Goal: Task Accomplishment & Management: Use online tool/utility

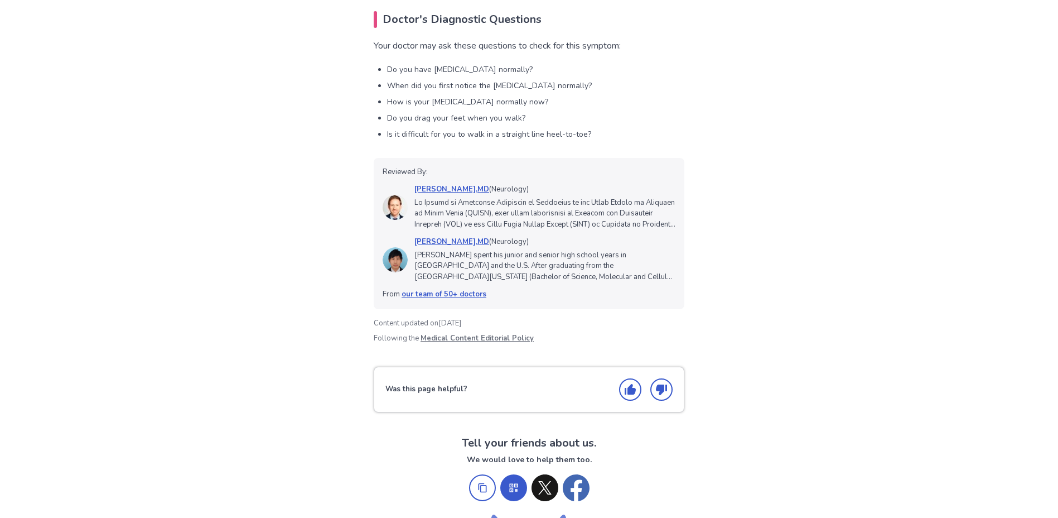
scroll to position [1785, 0]
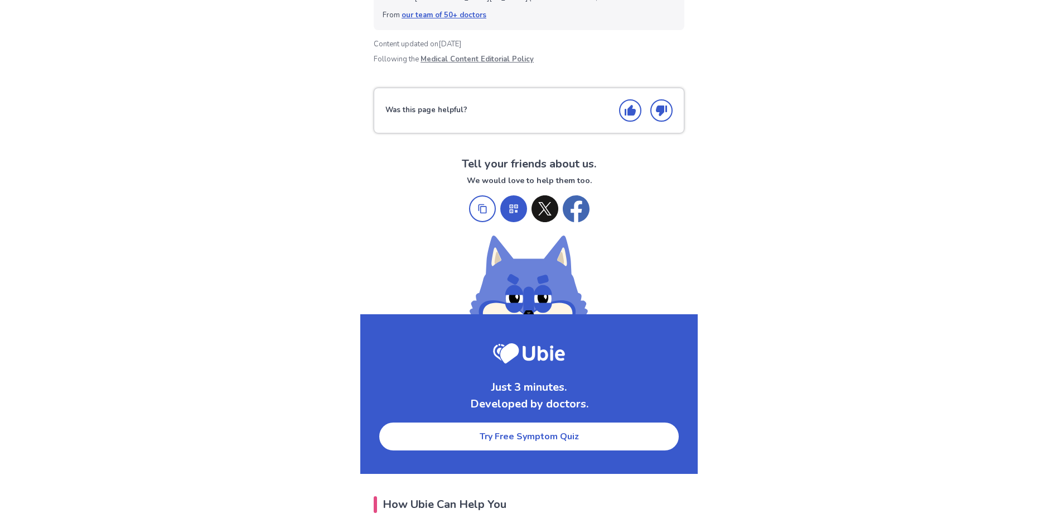
click at [541, 443] on link "Try Free Symptom Quiz" at bounding box center [529, 436] width 302 height 30
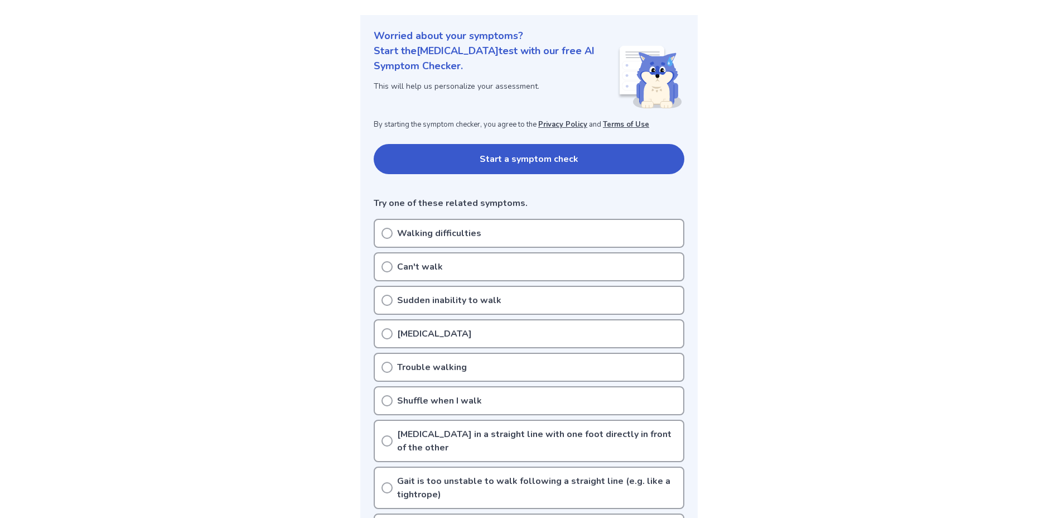
scroll to position [108, 0]
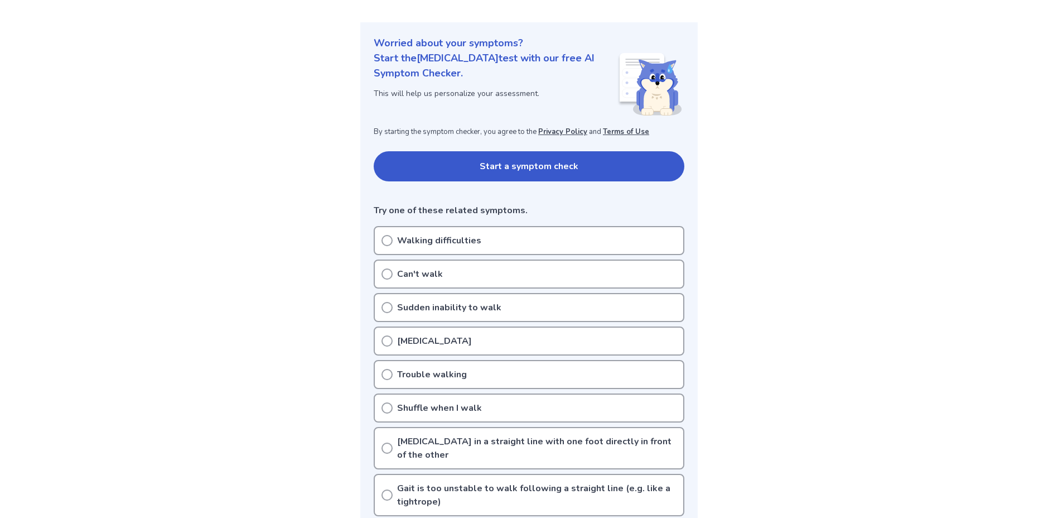
click at [388, 238] on icon at bounding box center [386, 240] width 11 height 11
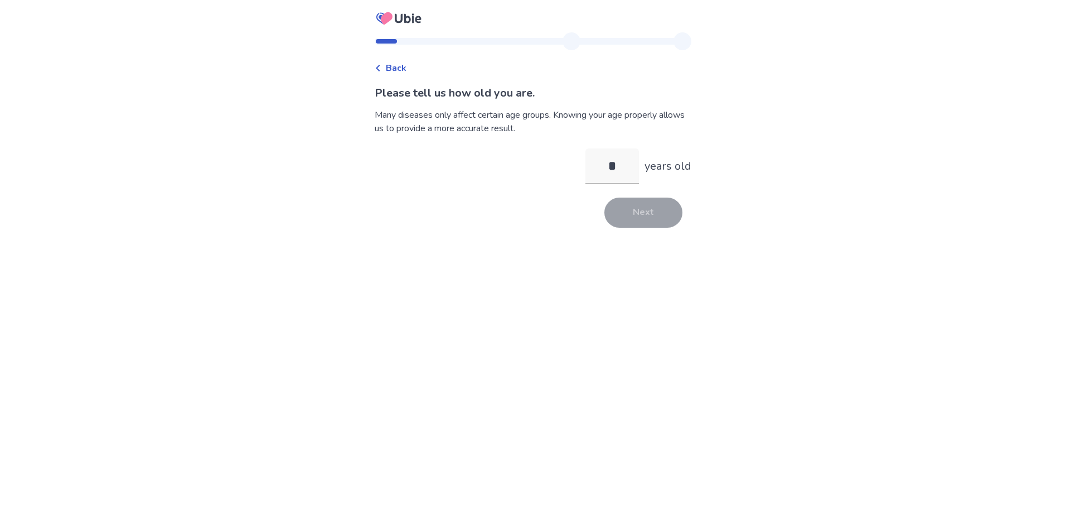
type input "**"
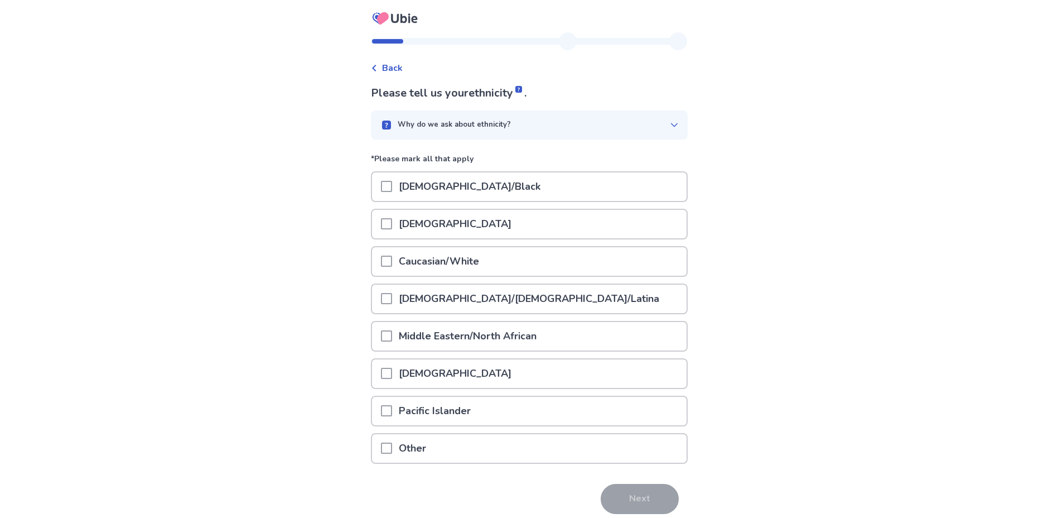
click at [392, 263] on span at bounding box center [386, 260] width 11 height 11
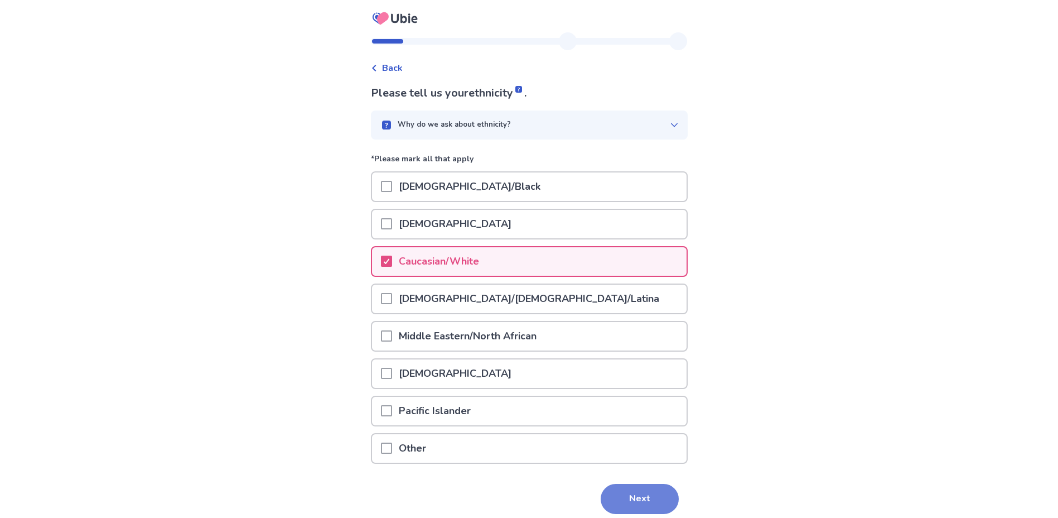
click at [625, 494] on button "Next" at bounding box center [640, 499] width 78 height 30
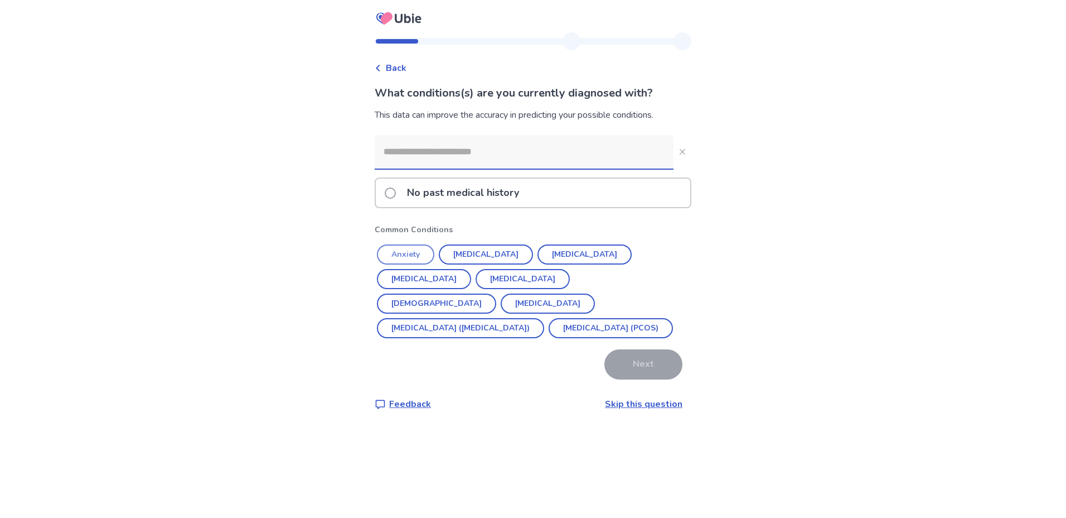
click at [412, 250] on button "Anxiety" at bounding box center [405, 254] width 57 height 20
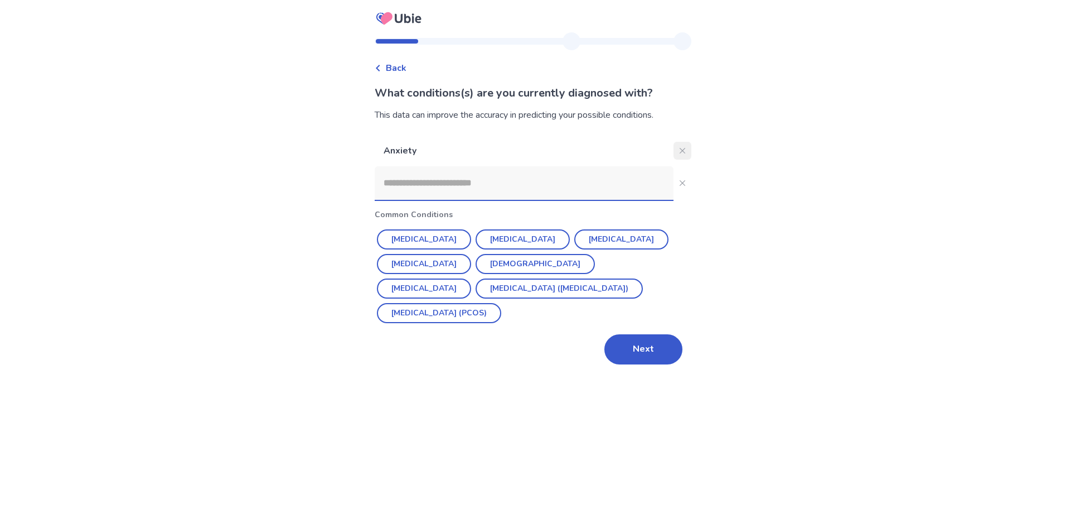
click at [680, 149] on icon "Close" at bounding box center [683, 151] width 6 height 6
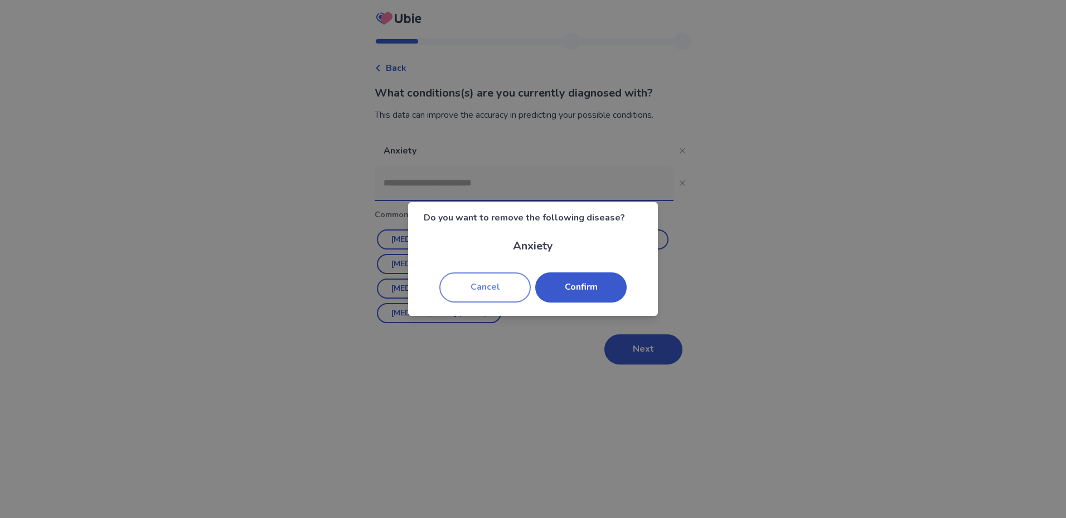
click at [487, 291] on button "Cancel" at bounding box center [485, 287] width 91 height 30
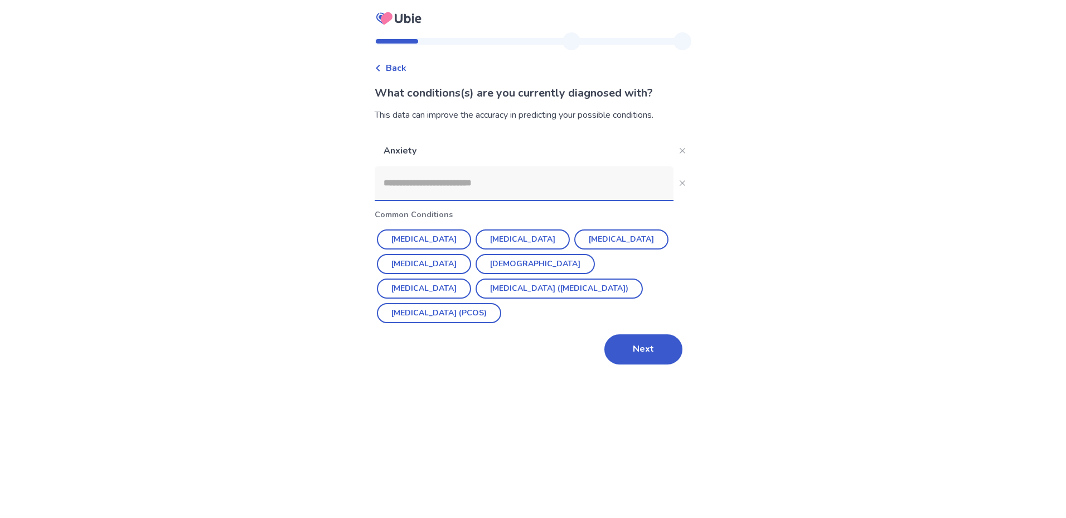
click at [466, 152] on p "Anxiety" at bounding box center [524, 150] width 299 height 31
click at [681, 147] on button "Close" at bounding box center [683, 151] width 18 height 18
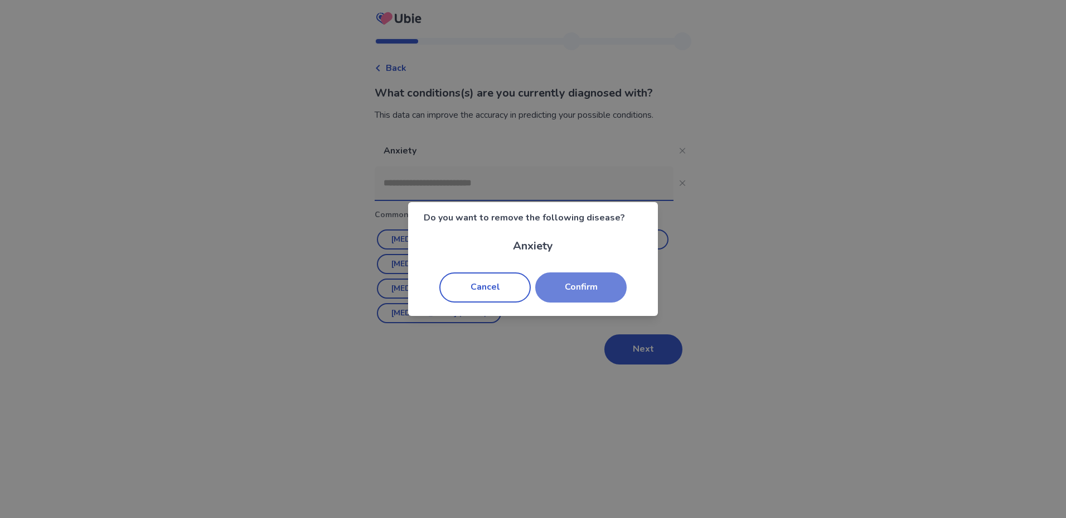
click at [591, 284] on button "Confirm" at bounding box center [580, 287] width 91 height 30
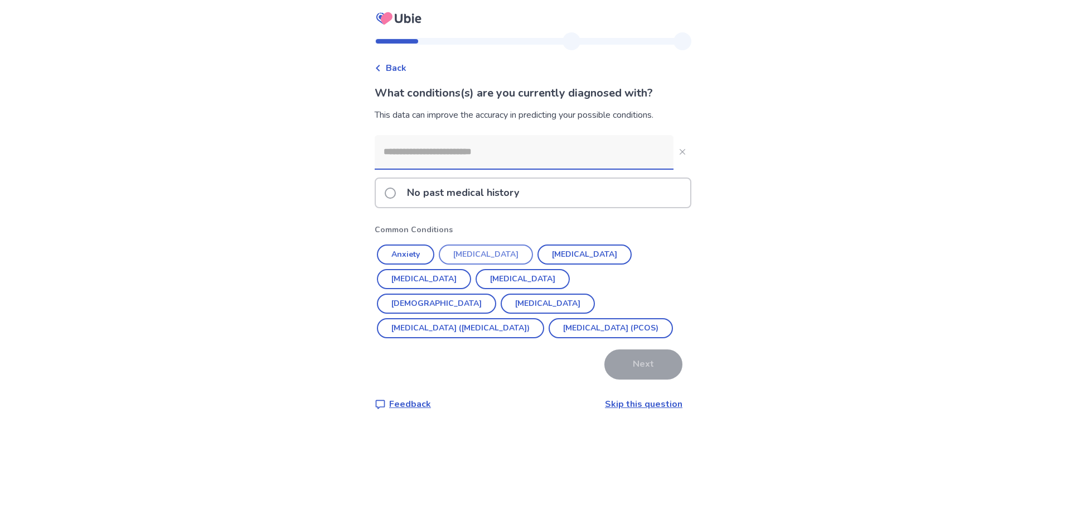
click at [471, 254] on button "Hypertension" at bounding box center [486, 254] width 94 height 20
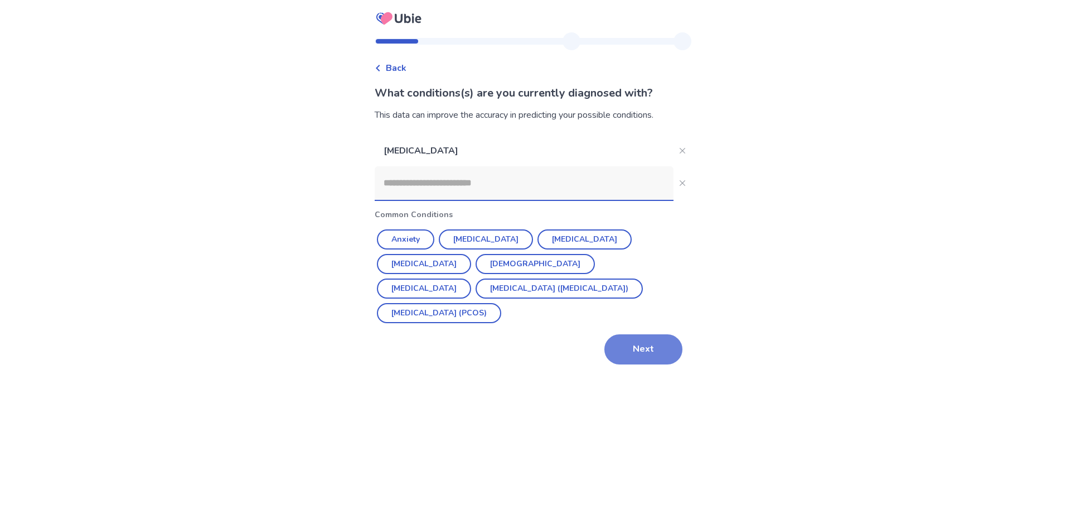
click at [628, 334] on button "Next" at bounding box center [644, 349] width 78 height 30
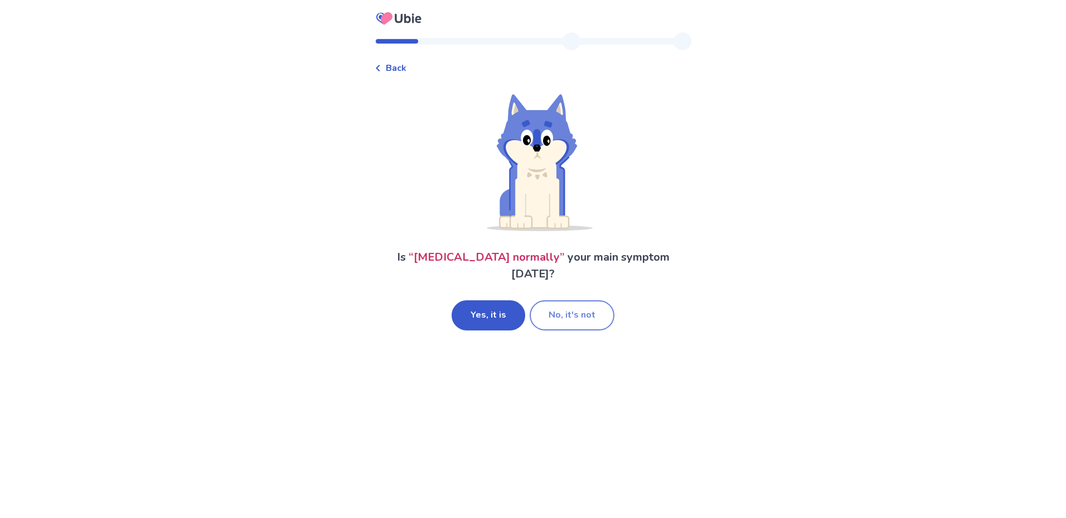
click at [579, 314] on button "No, it's not" at bounding box center [572, 315] width 85 height 30
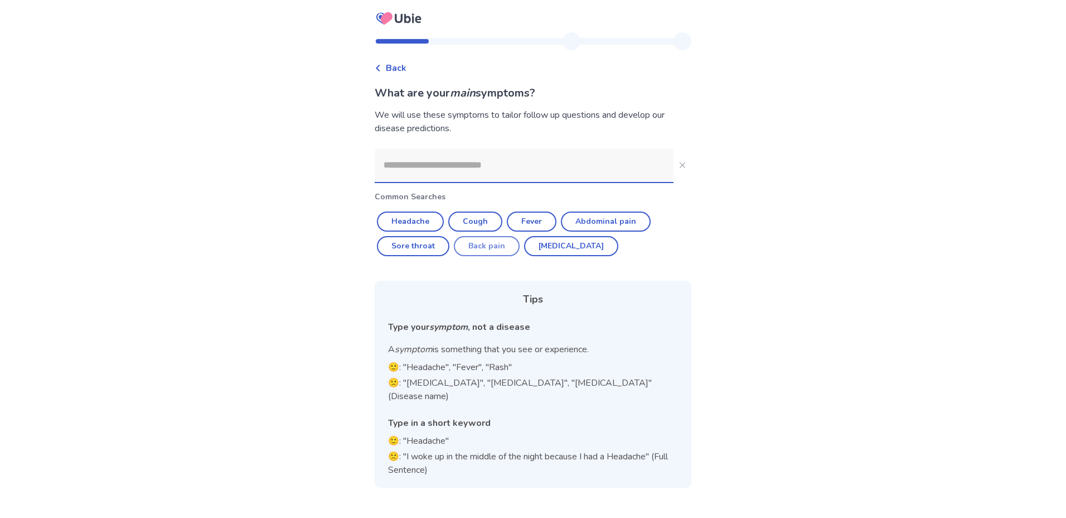
click at [481, 240] on button "Back pain" at bounding box center [487, 246] width 66 height 20
type input "*********"
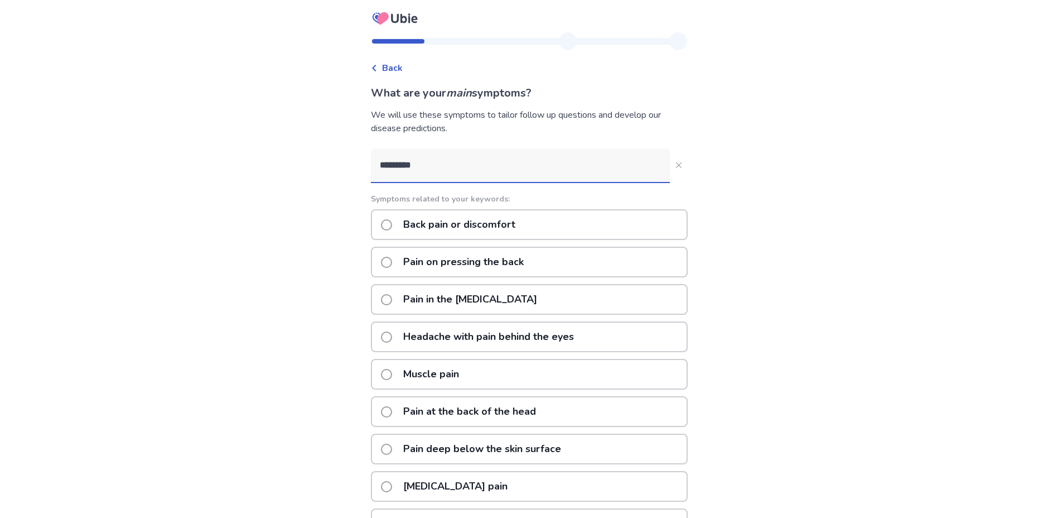
click at [392, 224] on span at bounding box center [386, 224] width 11 height 11
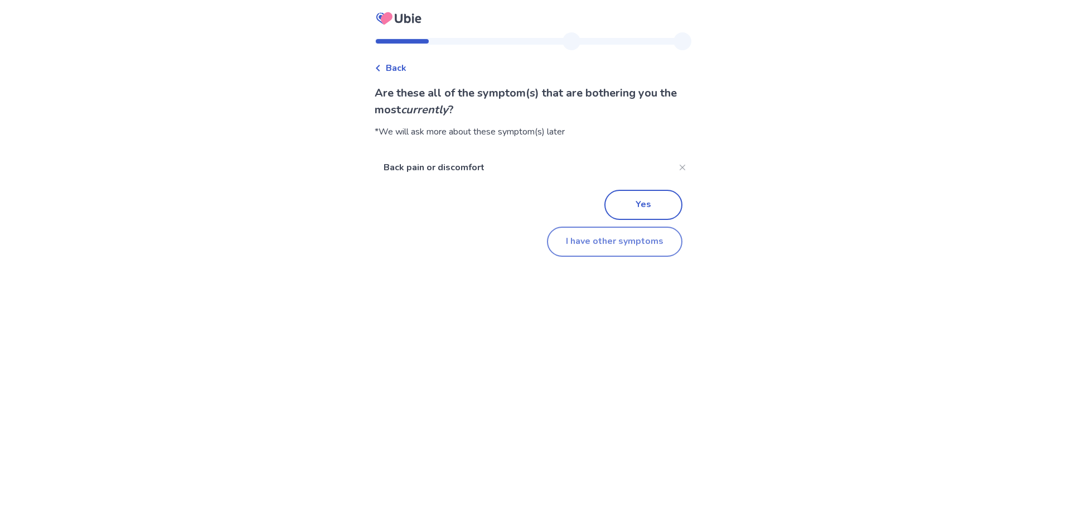
click at [635, 245] on button "I have other symptoms" at bounding box center [615, 241] width 136 height 30
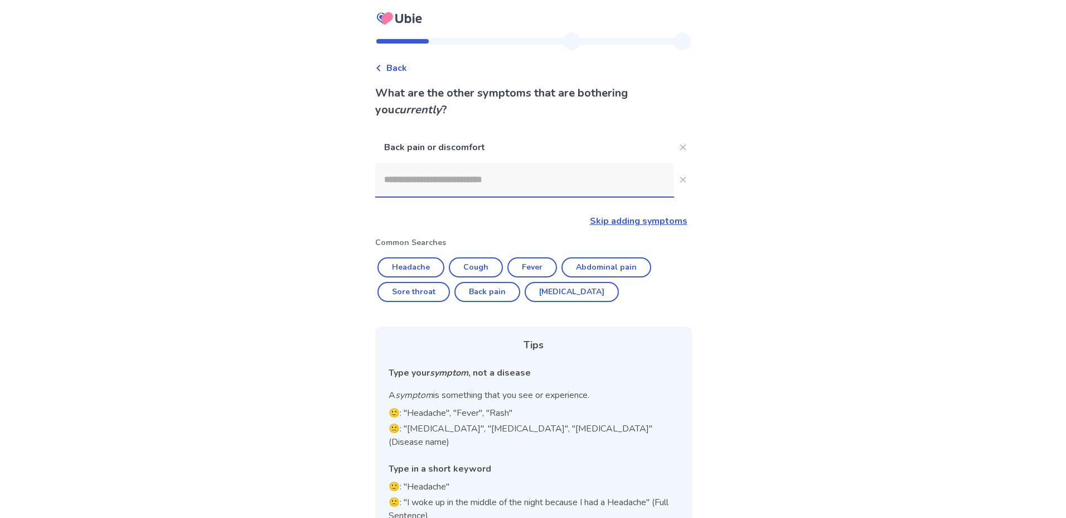
scroll to position [16, 0]
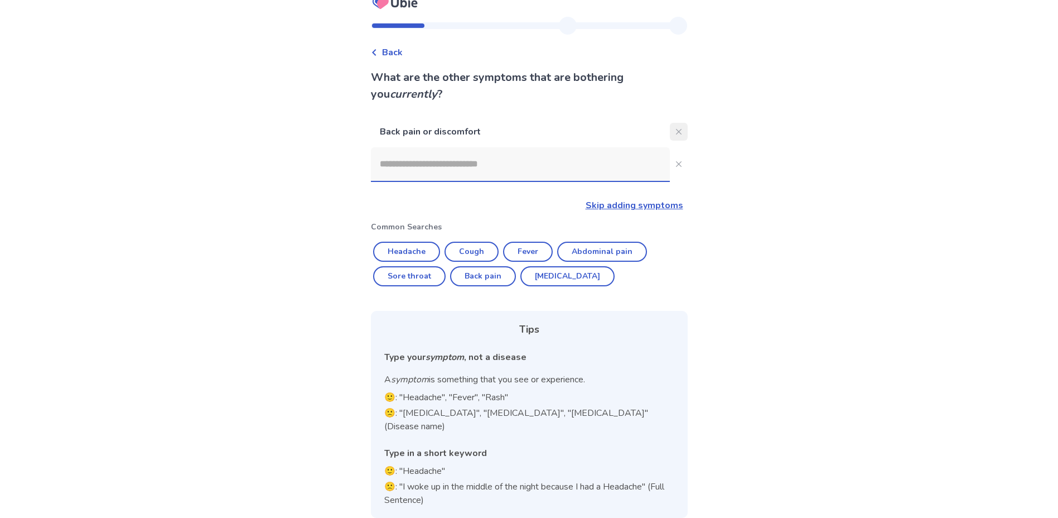
click at [676, 131] on icon "Close" at bounding box center [679, 132] width 6 height 6
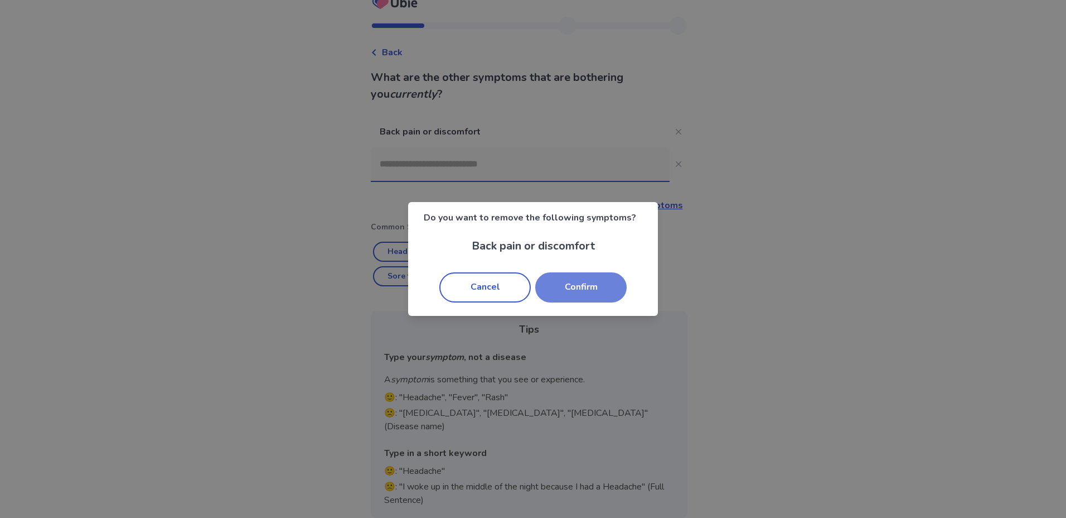
click at [577, 285] on button "Confirm" at bounding box center [580, 287] width 91 height 30
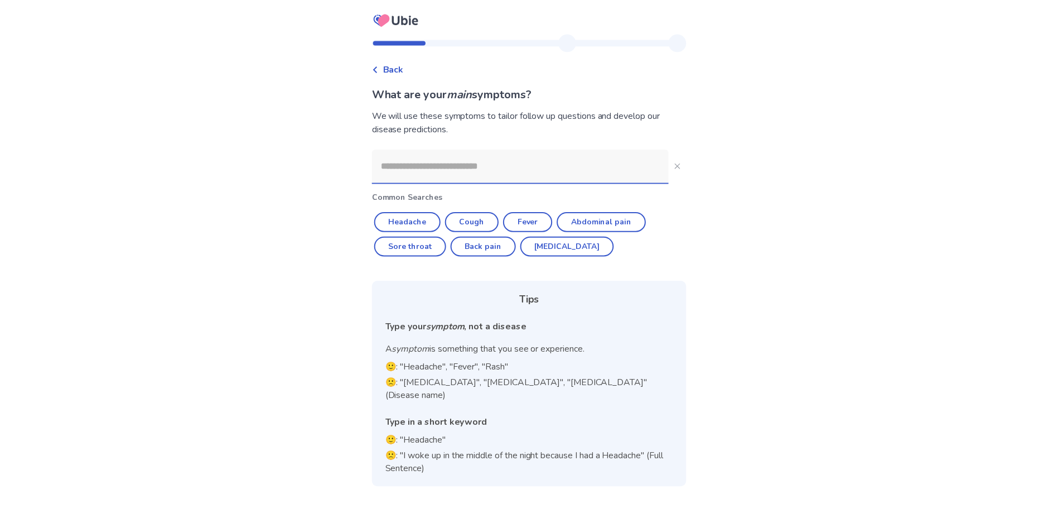
scroll to position [0, 0]
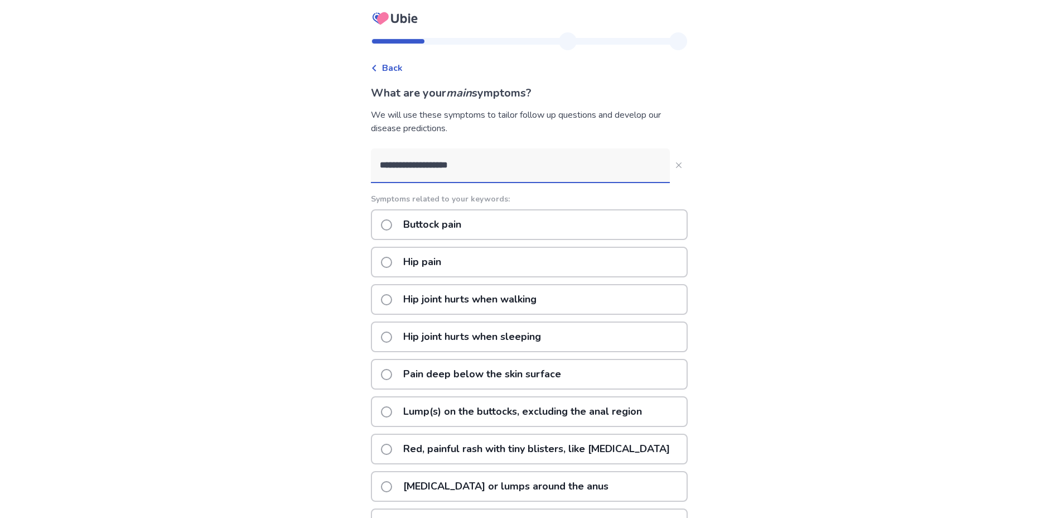
type input "**********"
click at [392, 220] on span at bounding box center [386, 224] width 11 height 11
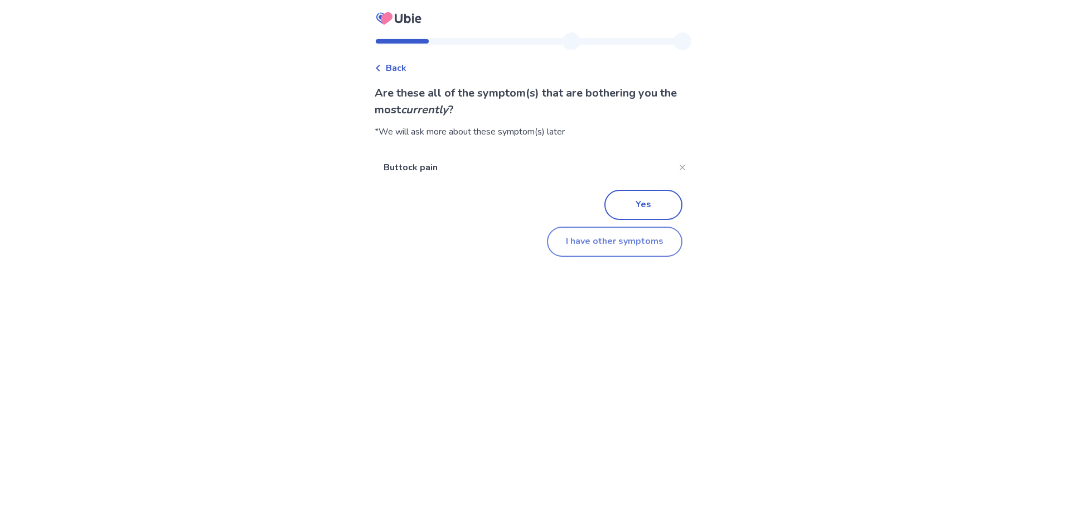
click at [581, 245] on button "I have other symptoms" at bounding box center [615, 241] width 136 height 30
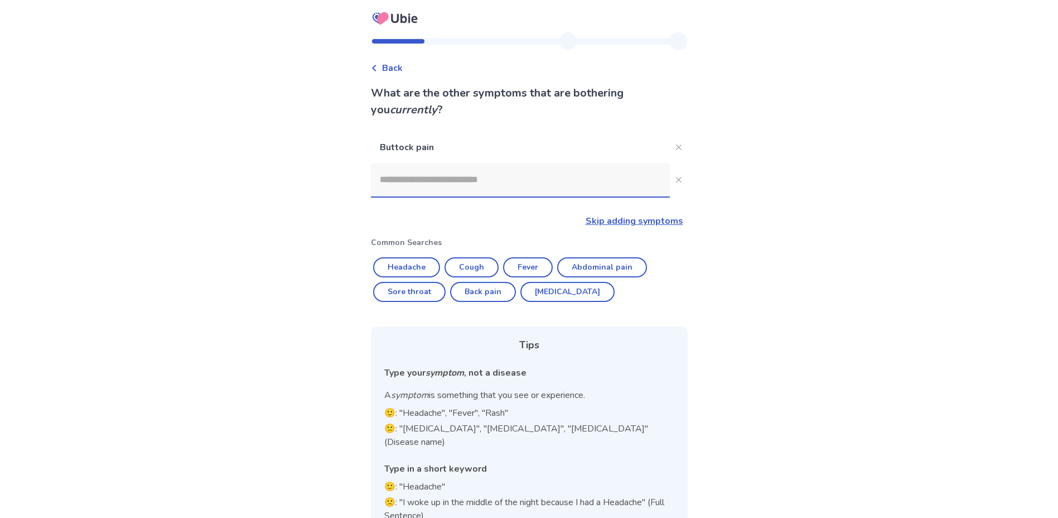
click at [452, 178] on input at bounding box center [520, 179] width 299 height 33
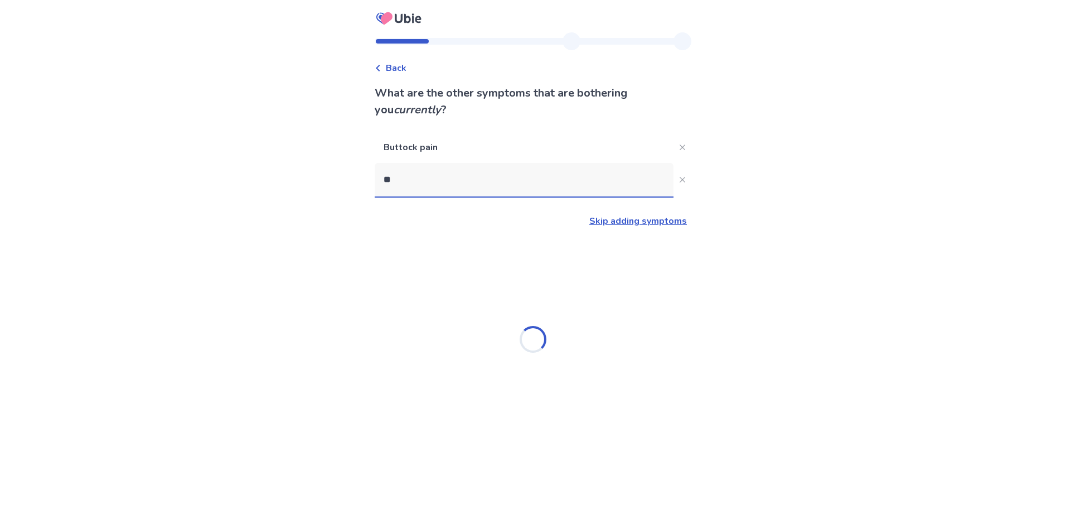
type input "*"
type input "*******"
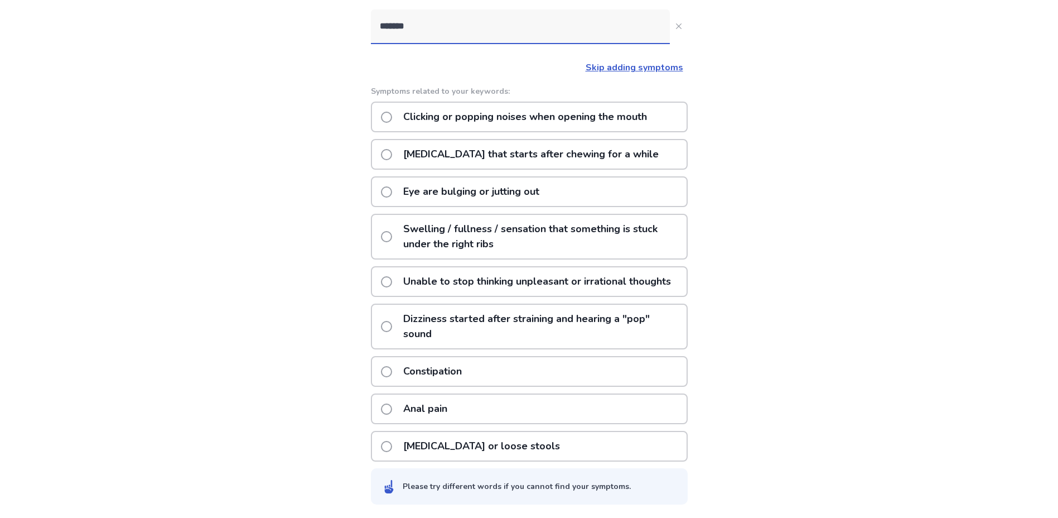
scroll to position [168, 0]
